Goal: Find contact information: Find contact information

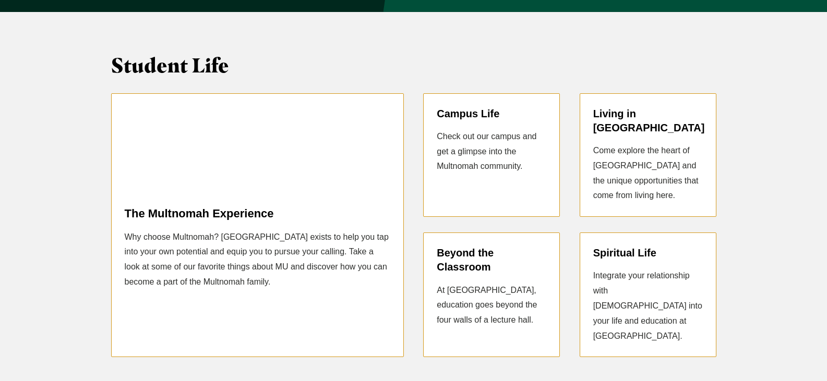
scroll to position [1252, 0]
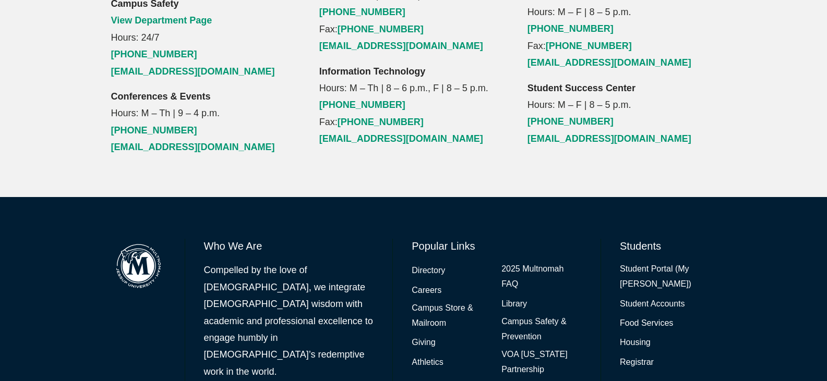
scroll to position [1341, 0]
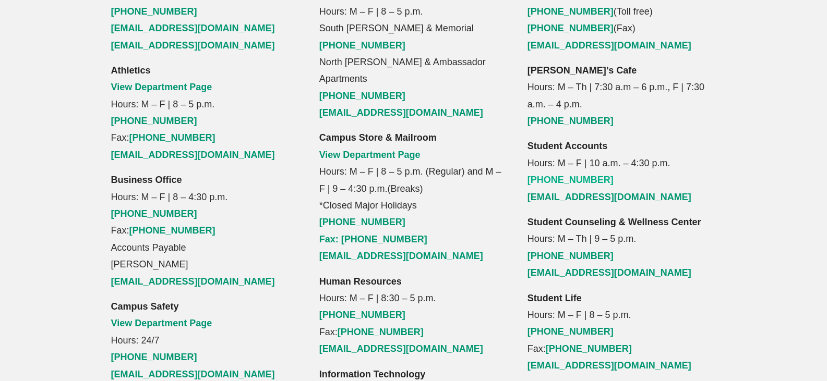
scroll to position [1148, 0]
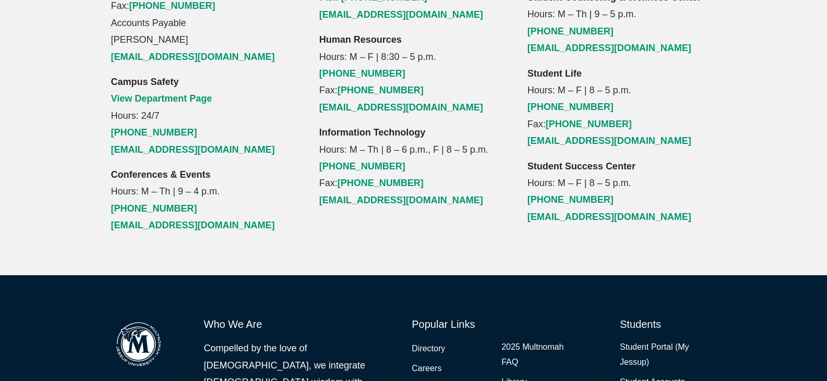
scroll to position [1341, 0]
